Goal: Task Accomplishment & Management: Use online tool/utility

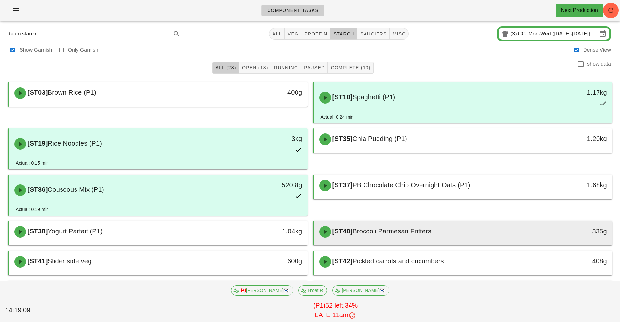
click at [423, 232] on span "Broccoli Parmesan Fritters" at bounding box center [391, 230] width 79 height 7
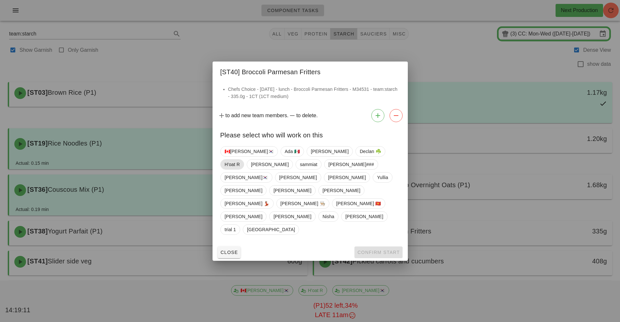
click at [240, 169] on span "H'oat R" at bounding box center [232, 164] width 15 height 10
click at [373, 246] on button "Confirm Start" at bounding box center [378, 252] width 48 height 12
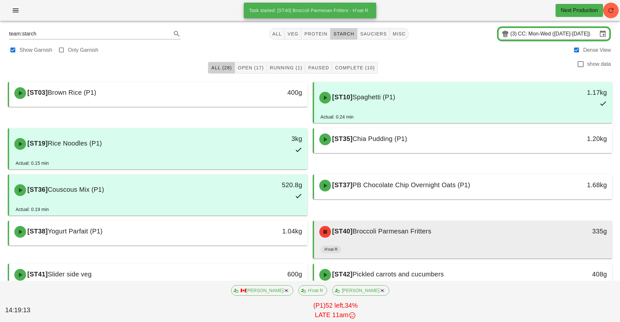
click at [415, 241] on div "[ST40] Broccoli Parmesan Fritters" at bounding box center [426, 232] width 222 height 20
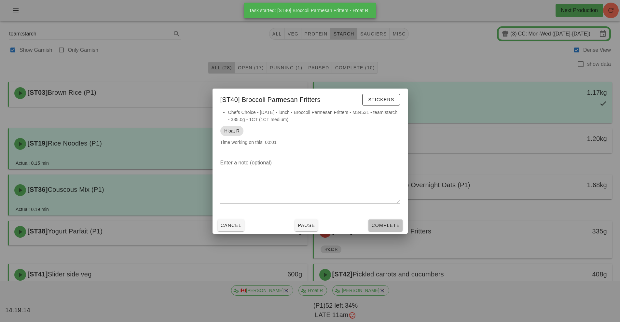
click at [388, 227] on span "Complete" at bounding box center [385, 225] width 29 height 5
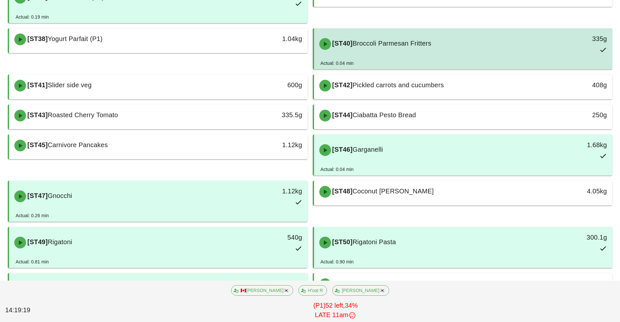
scroll to position [193, 0]
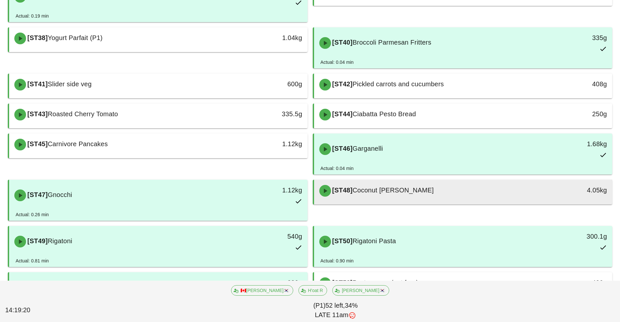
click at [417, 191] on span "Coconut [PERSON_NAME]" at bounding box center [392, 189] width 81 height 7
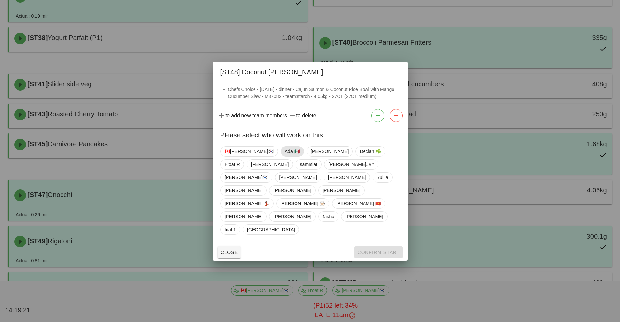
click at [284, 156] on span "Ada 🇲🇽" at bounding box center [291, 151] width 15 height 10
click at [365, 246] on button "Confirm Start" at bounding box center [378, 252] width 48 height 12
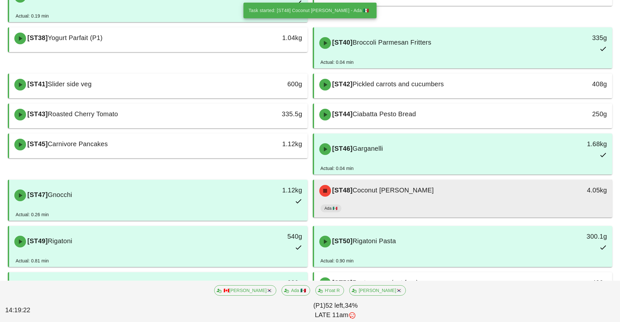
click at [415, 200] on div "[ST48] Coconut [PERSON_NAME]" at bounding box center [426, 191] width 222 height 20
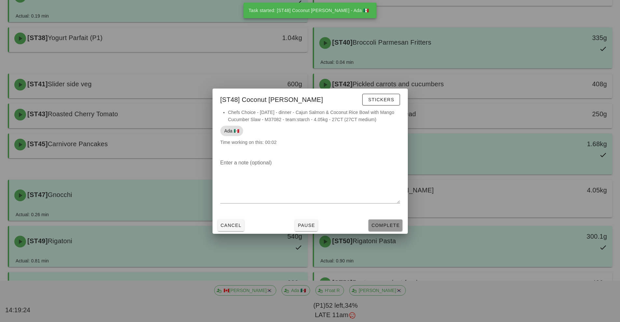
click at [392, 225] on span "Complete" at bounding box center [385, 225] width 29 height 5
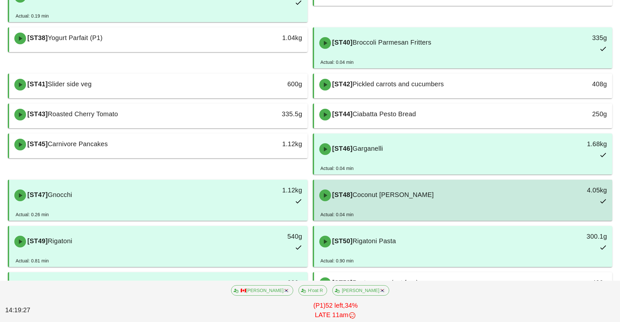
click at [444, 209] on div "[ST48] Coconut [PERSON_NAME] 4.05kg" at bounding box center [463, 195] width 296 height 29
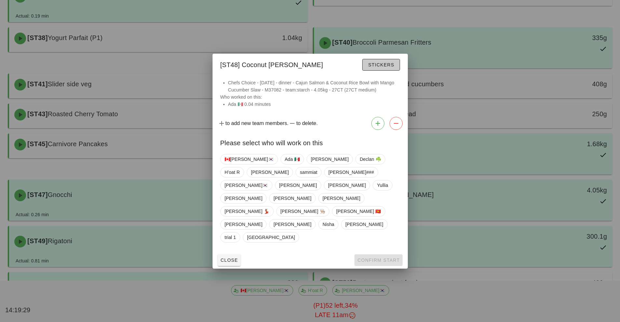
click at [385, 67] on span "Stickers" at bounding box center [381, 64] width 26 height 5
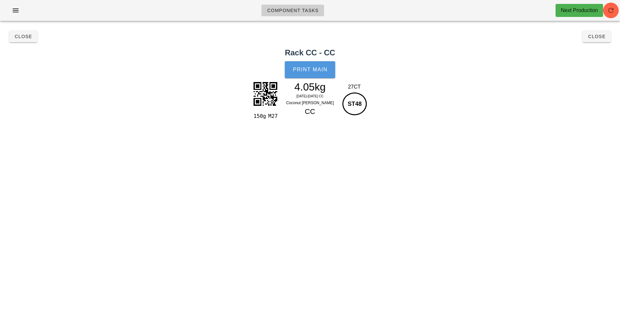
click at [320, 68] on span "Print Main" at bounding box center [310, 70] width 35 height 6
click at [607, 38] on button "Close" at bounding box center [597, 37] width 28 height 12
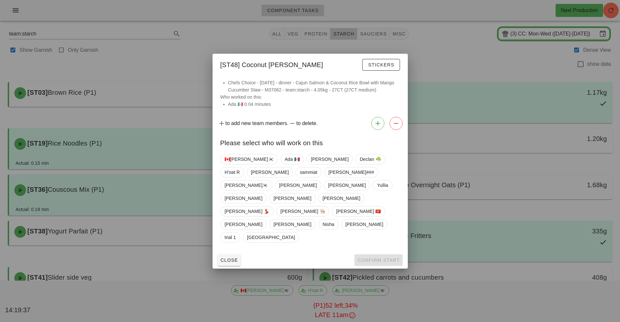
click at [497, 216] on div at bounding box center [310, 161] width 620 height 322
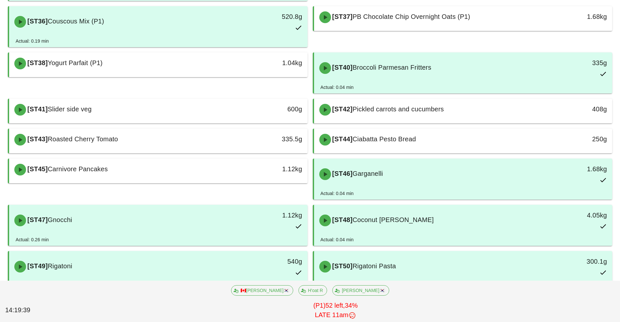
scroll to position [169, 0]
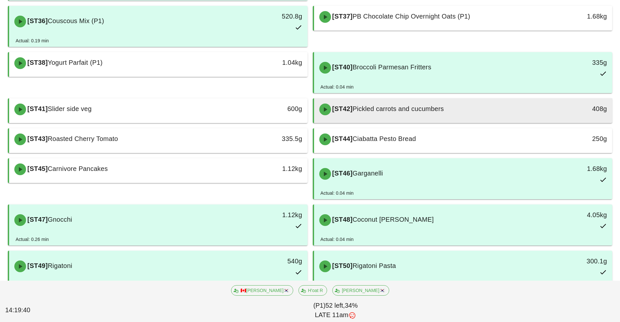
click at [443, 113] on div "[ST42] Pickled carrots and cucumbers" at bounding box center [426, 110] width 222 height 20
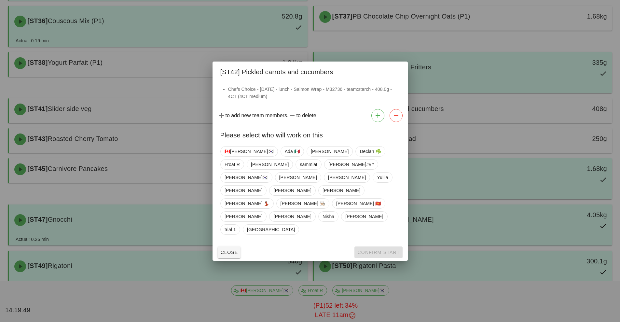
click at [490, 294] on div at bounding box center [310, 161] width 620 height 322
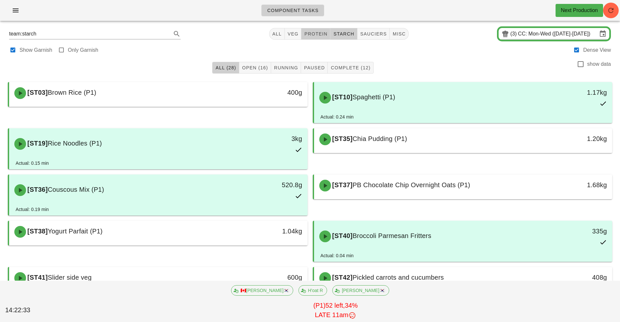
click at [320, 33] on span "protein" at bounding box center [315, 33] width 23 height 5
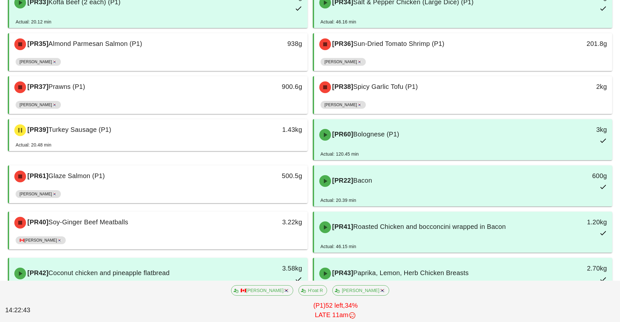
scroll to position [343, 0]
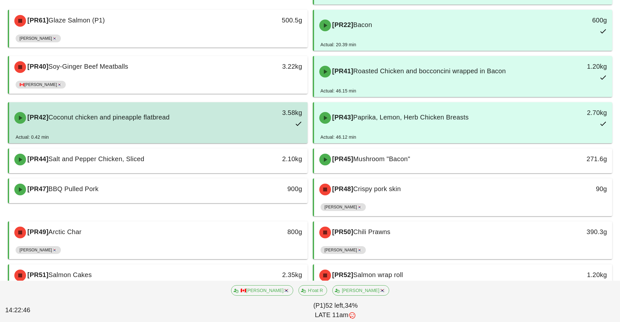
click at [229, 126] on div "[PR42] Coconut chicken and pineapple flatbread" at bounding box center [121, 118] width 222 height 20
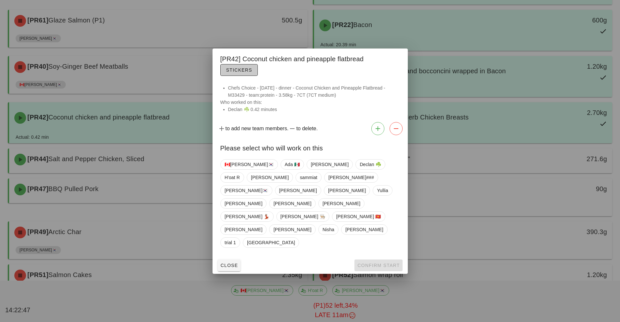
click at [242, 73] on span "Stickers" at bounding box center [239, 69] width 26 height 5
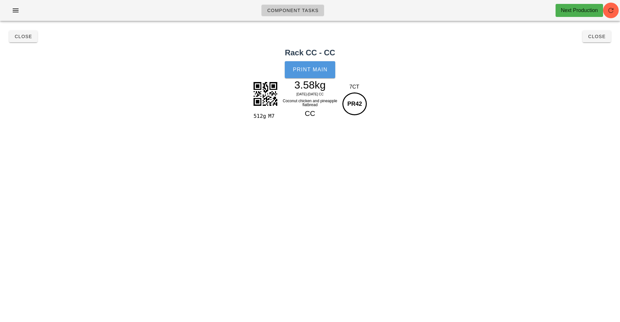
click at [313, 68] on span "Print Main" at bounding box center [310, 70] width 35 height 6
click at [598, 39] on span "Close" at bounding box center [597, 36] width 18 height 5
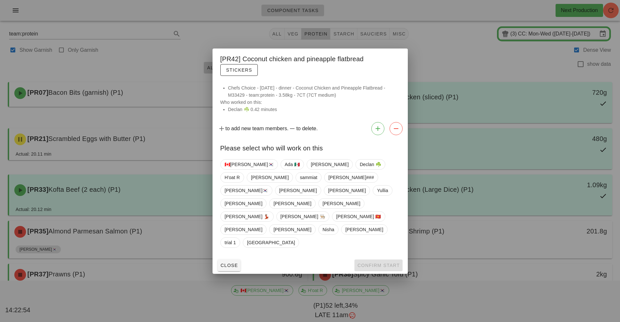
click at [477, 126] on div at bounding box center [310, 161] width 620 height 322
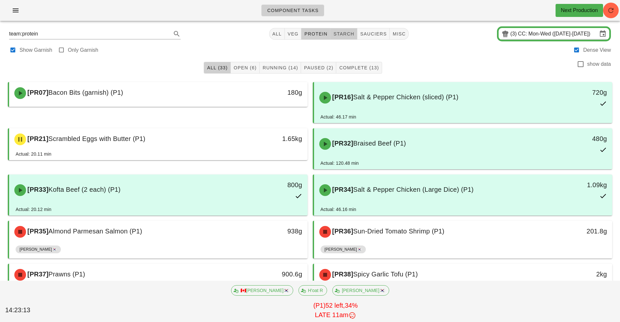
click at [348, 35] on span "starch" at bounding box center [343, 33] width 21 height 5
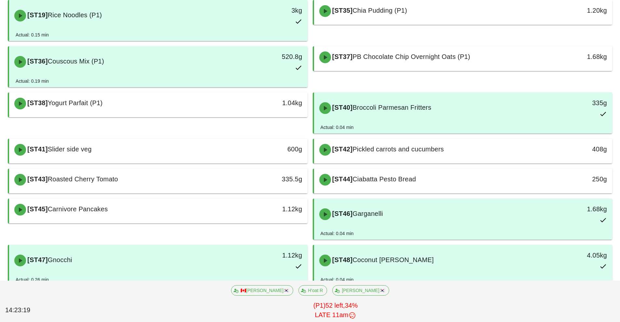
scroll to position [131, 0]
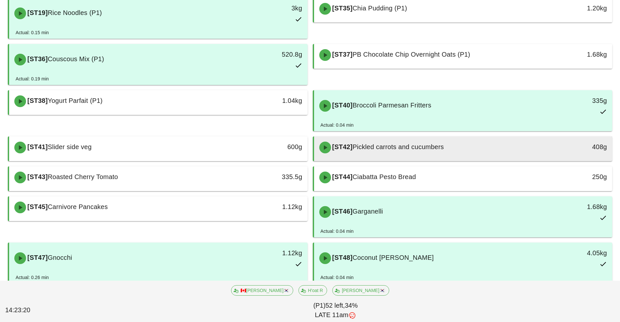
click at [453, 155] on div "[ST42] Pickled carrots and cucumbers" at bounding box center [426, 148] width 222 height 20
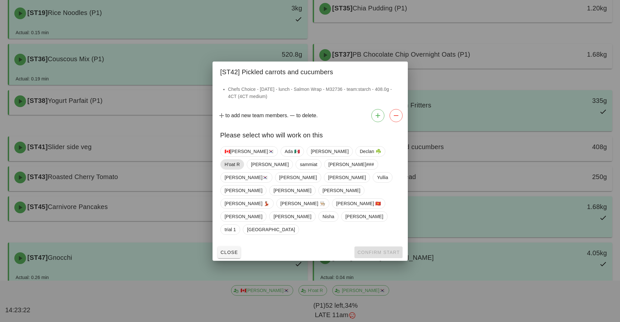
click at [240, 169] on span "H'oat R" at bounding box center [232, 164] width 15 height 10
click at [373, 246] on button "Confirm Start" at bounding box center [378, 252] width 48 height 12
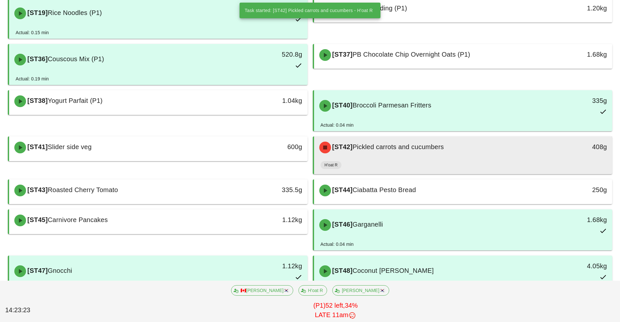
click at [457, 153] on div "[ST42] Pickled carrots and cucumbers" at bounding box center [426, 148] width 222 height 20
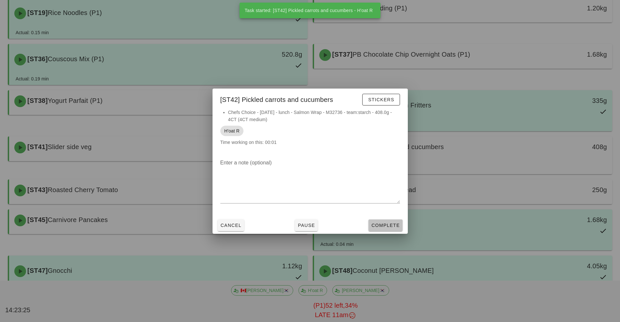
click at [386, 225] on span "Complete" at bounding box center [385, 225] width 29 height 5
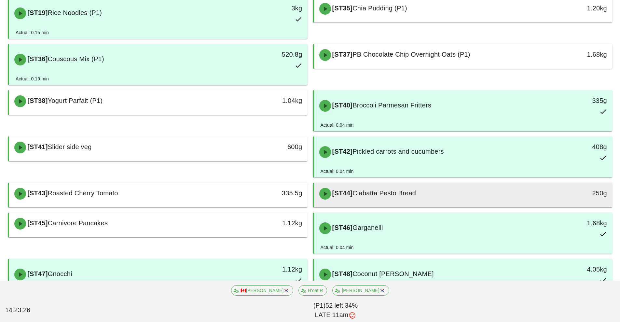
click at [438, 198] on div "[ST44] Ciabatta Pesto Bread" at bounding box center [426, 194] width 222 height 20
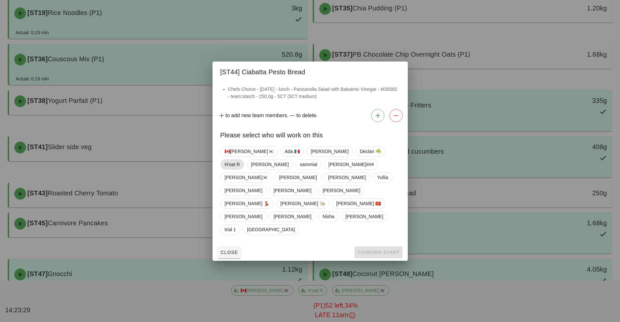
click at [240, 169] on span "H'oat R" at bounding box center [232, 164] width 15 height 10
click at [373, 250] on span "Confirm Start" at bounding box center [378, 252] width 43 height 5
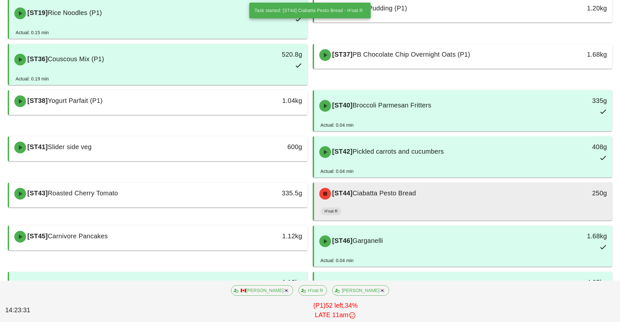
click at [433, 197] on div "[ST44] Ciabatta Pesto Bread" at bounding box center [426, 194] width 222 height 20
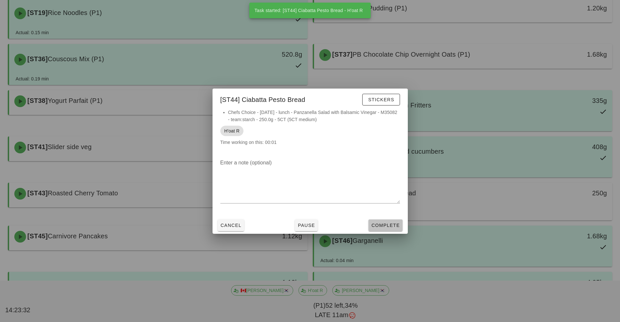
click at [386, 224] on span "Complete" at bounding box center [385, 225] width 29 height 5
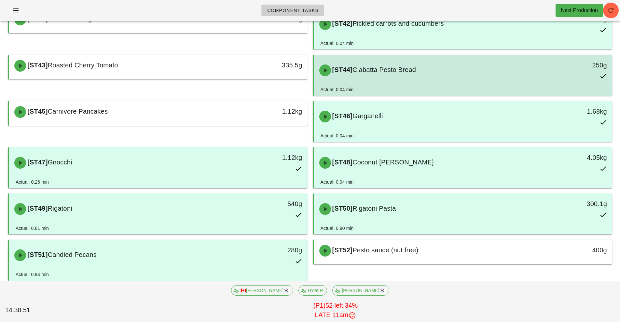
scroll to position [241, 0]
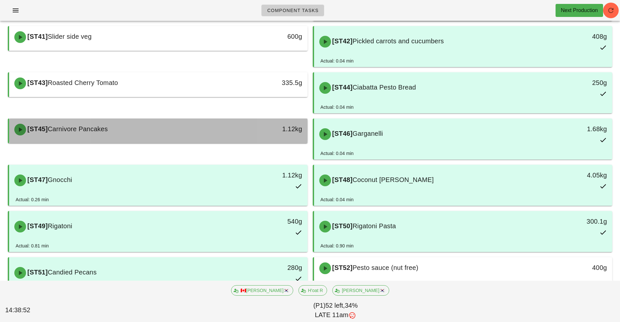
click at [196, 131] on div "[ST45] Carnivore Pancakes" at bounding box center [121, 130] width 222 height 20
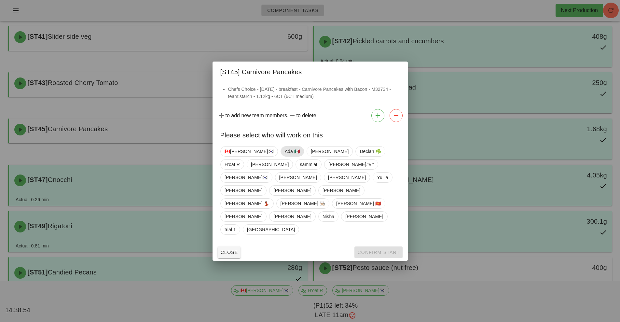
click at [284, 156] on span "Ada 🇲🇽" at bounding box center [291, 151] width 15 height 10
click at [374, 250] on span "Confirm Start" at bounding box center [378, 252] width 43 height 5
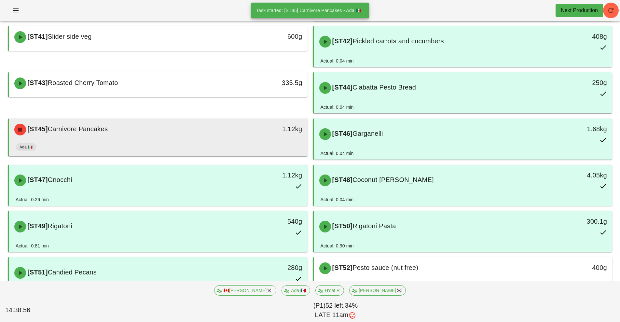
click at [218, 145] on div "Ada 🇲🇽" at bounding box center [158, 149] width 285 height 16
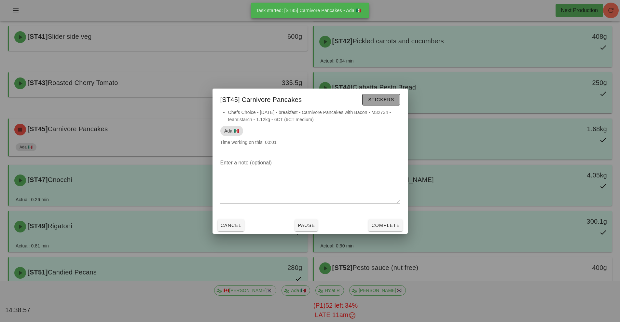
click at [386, 100] on span "Stickers" at bounding box center [381, 99] width 26 height 5
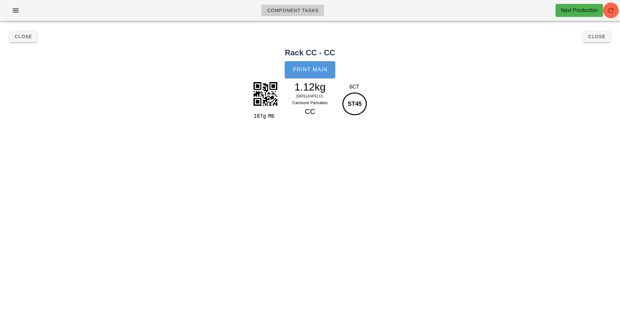
click at [314, 67] on span "Print Main" at bounding box center [310, 70] width 35 height 6
click at [595, 36] on span "Close" at bounding box center [597, 36] width 18 height 5
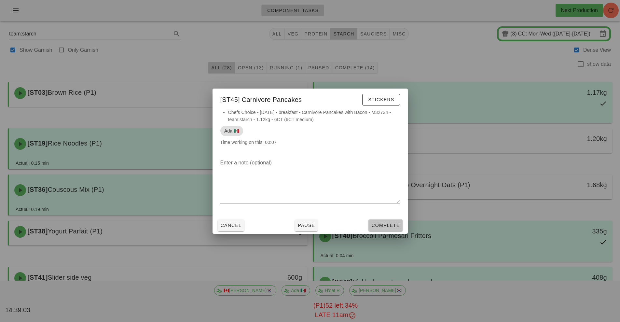
click at [386, 229] on button "Complete" at bounding box center [385, 225] width 34 height 12
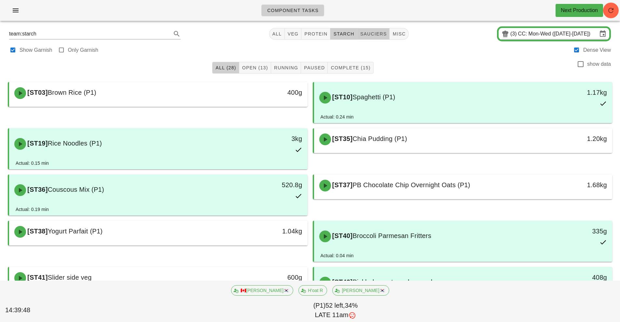
click at [374, 32] on span "sauciers" at bounding box center [373, 33] width 27 height 5
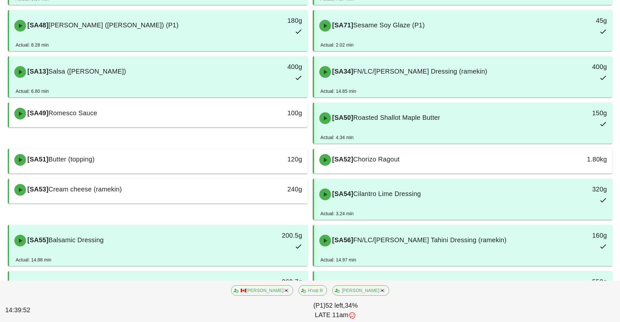
scroll to position [307, 0]
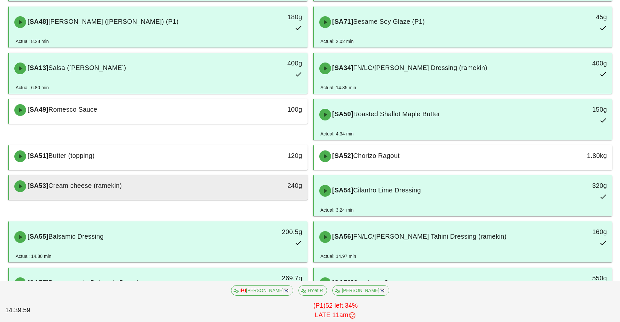
click at [198, 190] on div "[SA53] Cream cheese (ramekin)" at bounding box center [121, 186] width 222 height 20
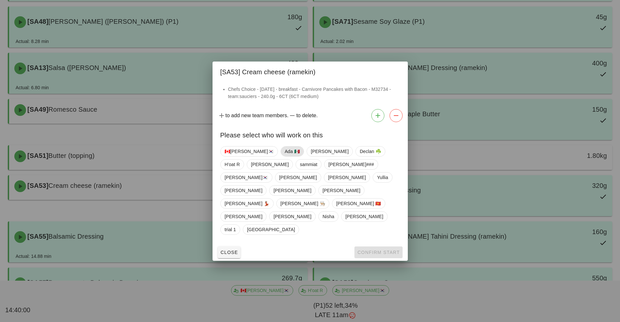
click at [284, 156] on span "Ada 🇲🇽" at bounding box center [291, 151] width 15 height 10
click at [374, 250] on span "Confirm Start" at bounding box center [378, 252] width 43 height 5
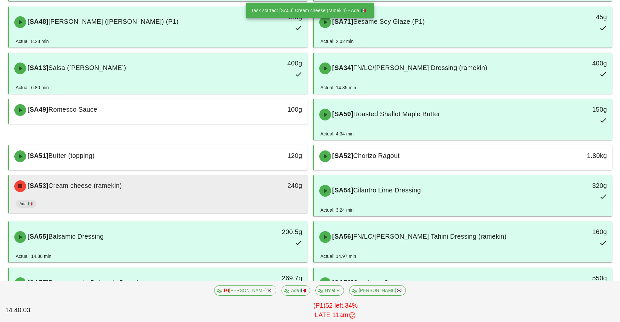
click at [218, 198] on div "Ada 🇲🇽" at bounding box center [158, 205] width 285 height 16
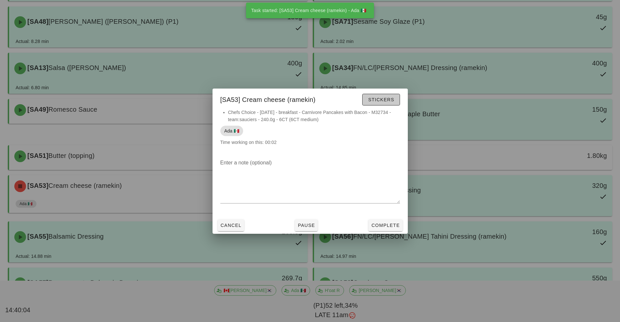
click at [387, 99] on span "Stickers" at bounding box center [381, 99] width 26 height 5
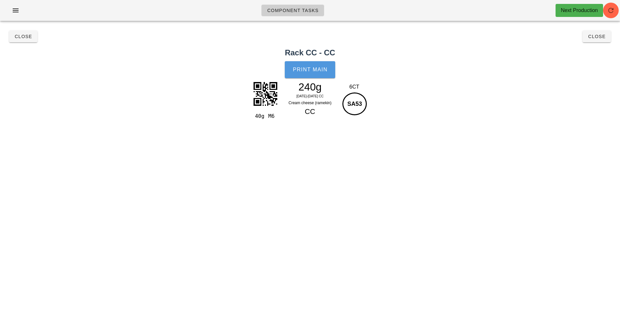
click at [319, 73] on button "Print Main" at bounding box center [310, 69] width 50 height 17
click at [598, 37] on span "Close" at bounding box center [597, 36] width 18 height 5
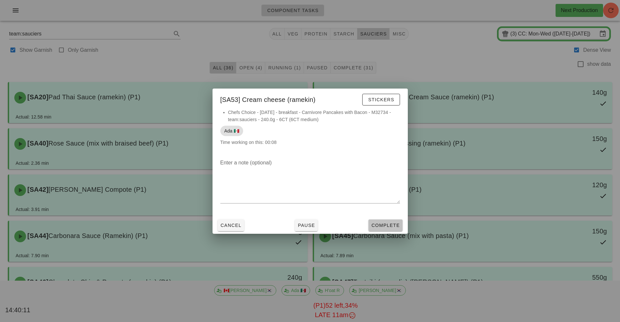
click at [386, 226] on span "Complete" at bounding box center [385, 225] width 29 height 5
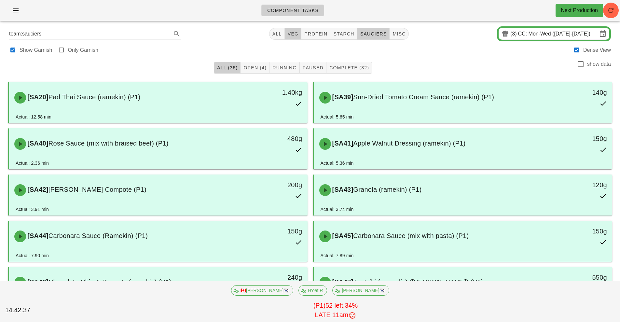
click at [293, 34] on span "veg" at bounding box center [292, 33] width 11 height 5
type input "team:veg"
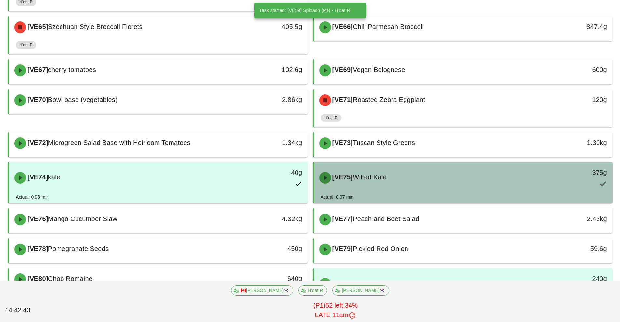
scroll to position [608, 0]
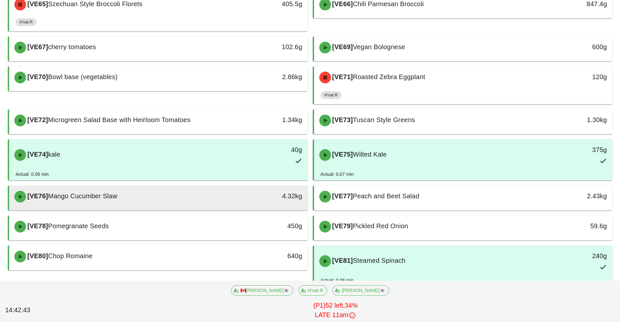
click at [192, 194] on div "[VE76] Mango Cucumber Slaw" at bounding box center [121, 197] width 222 height 20
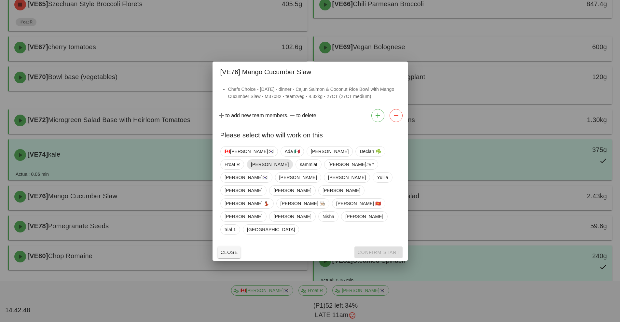
click at [288, 168] on span "[PERSON_NAME]" at bounding box center [270, 164] width 38 height 10
click at [373, 250] on span "Confirm Start" at bounding box center [378, 252] width 43 height 5
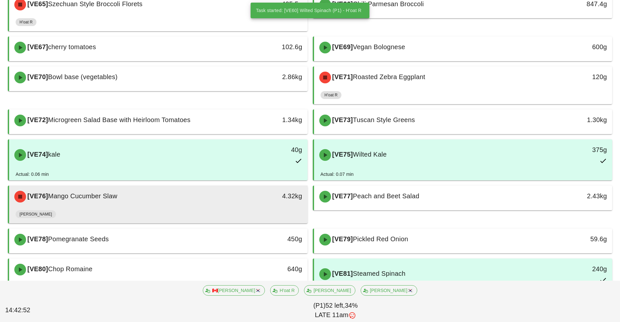
click at [231, 204] on div "[VE76] Mango Cucumber Slaw" at bounding box center [121, 197] width 222 height 20
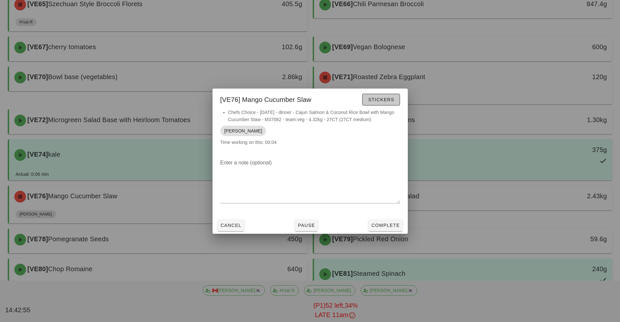
click at [391, 97] on span "Stickers" at bounding box center [381, 99] width 26 height 5
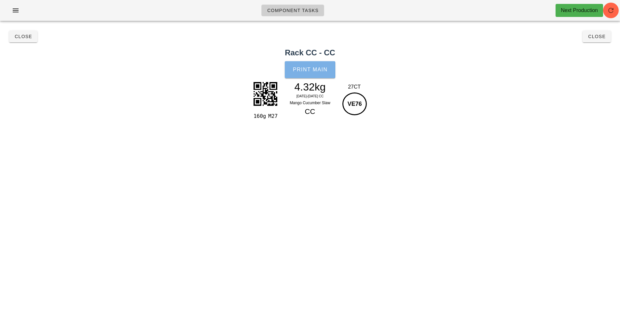
click at [312, 70] on span "Print Main" at bounding box center [310, 70] width 35 height 6
click at [600, 37] on span "Close" at bounding box center [597, 36] width 18 height 5
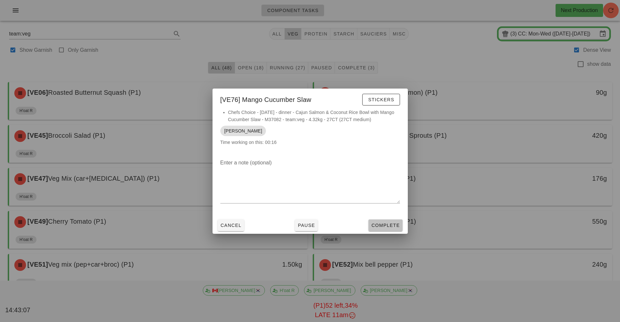
click at [383, 225] on span "Complete" at bounding box center [385, 225] width 29 height 5
